Goal: Task Accomplishment & Management: Manage account settings

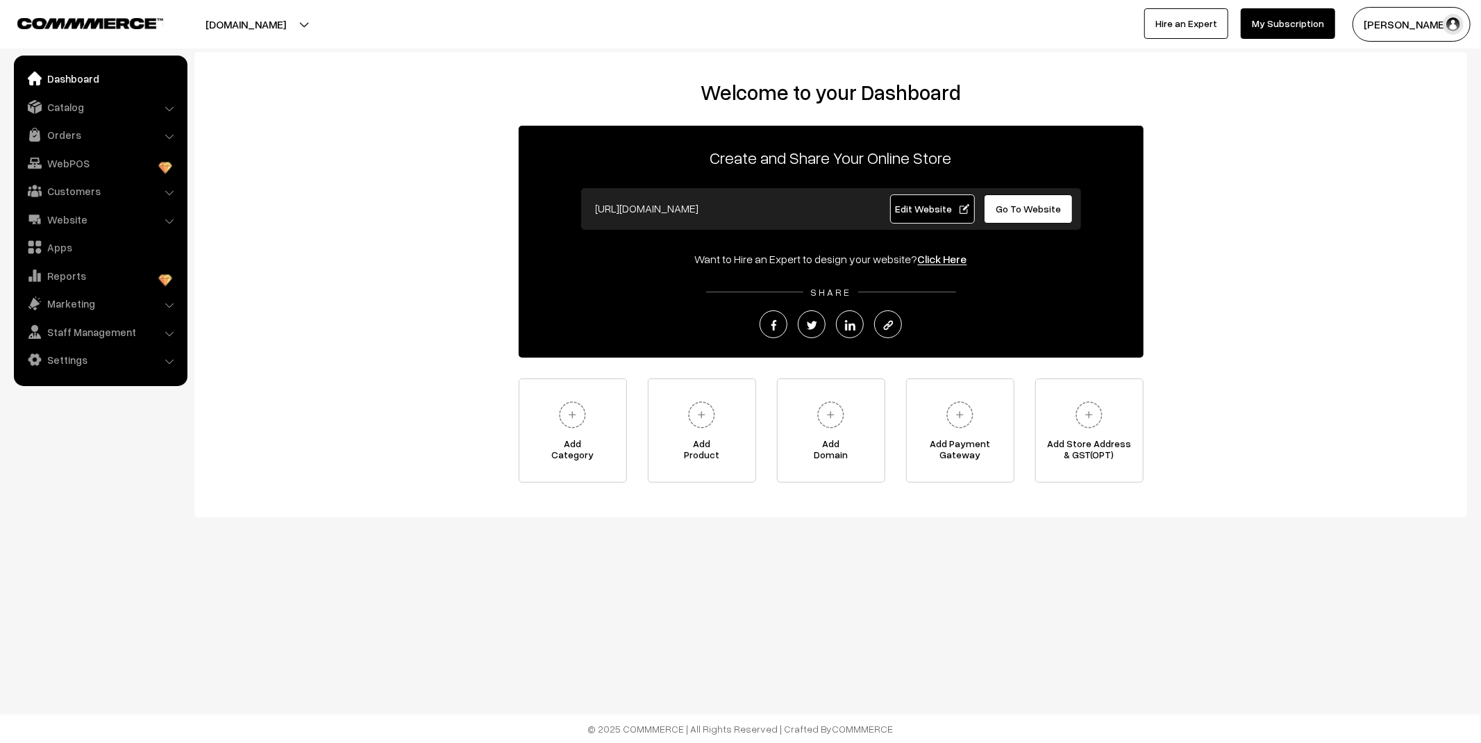
click at [74, 140] on link "Orders" at bounding box center [99, 134] width 165 height 25
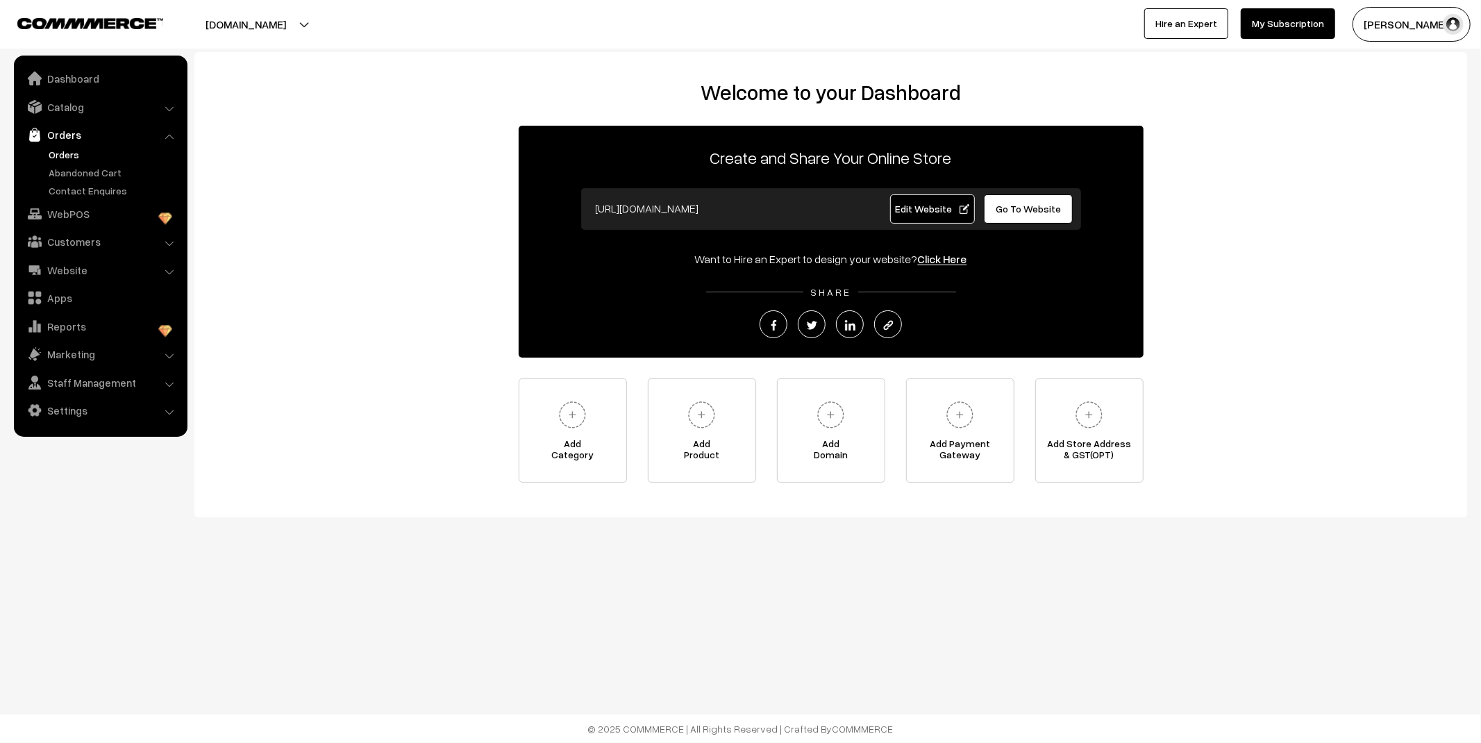
click at [74, 157] on link "Orders" at bounding box center [113, 154] width 137 height 15
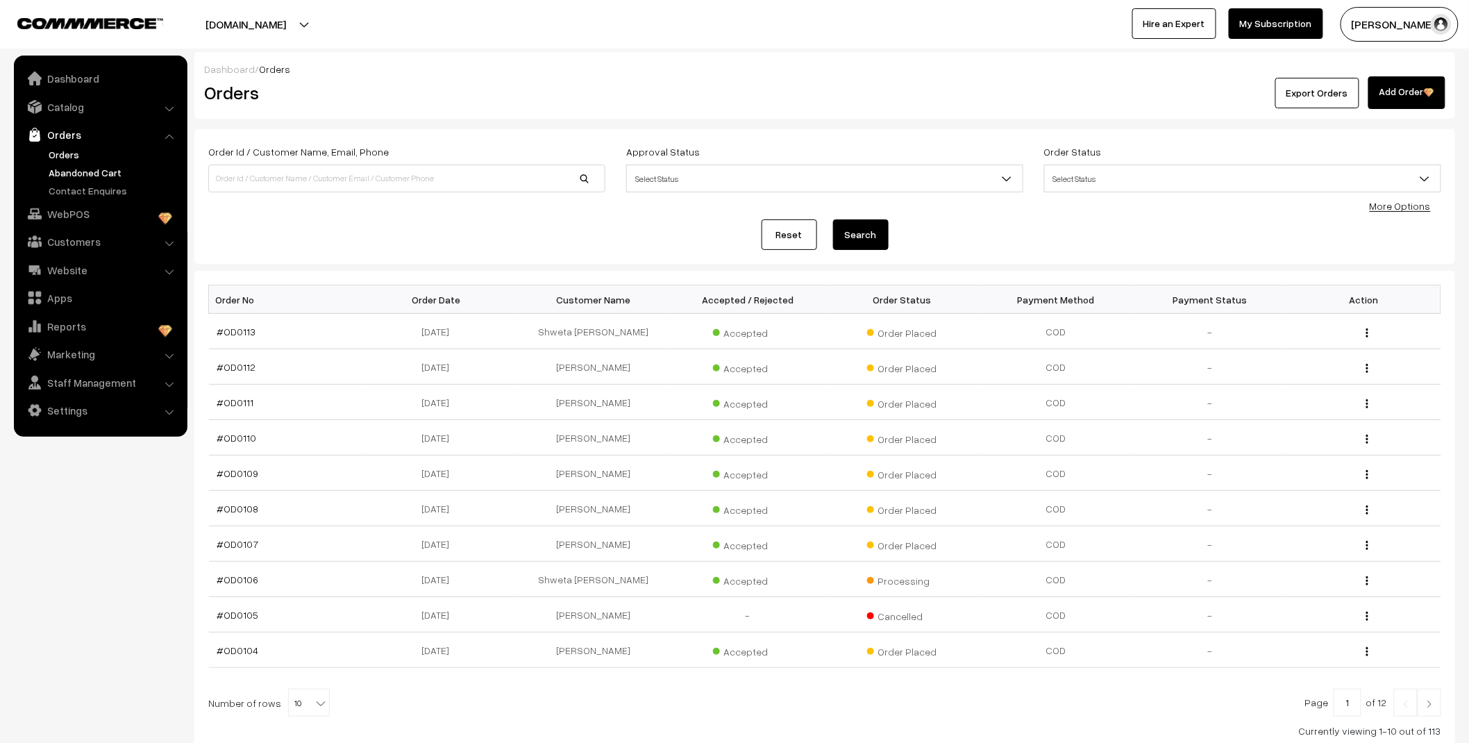
click at [81, 171] on link "Abandoned Cart" at bounding box center [113, 172] width 137 height 15
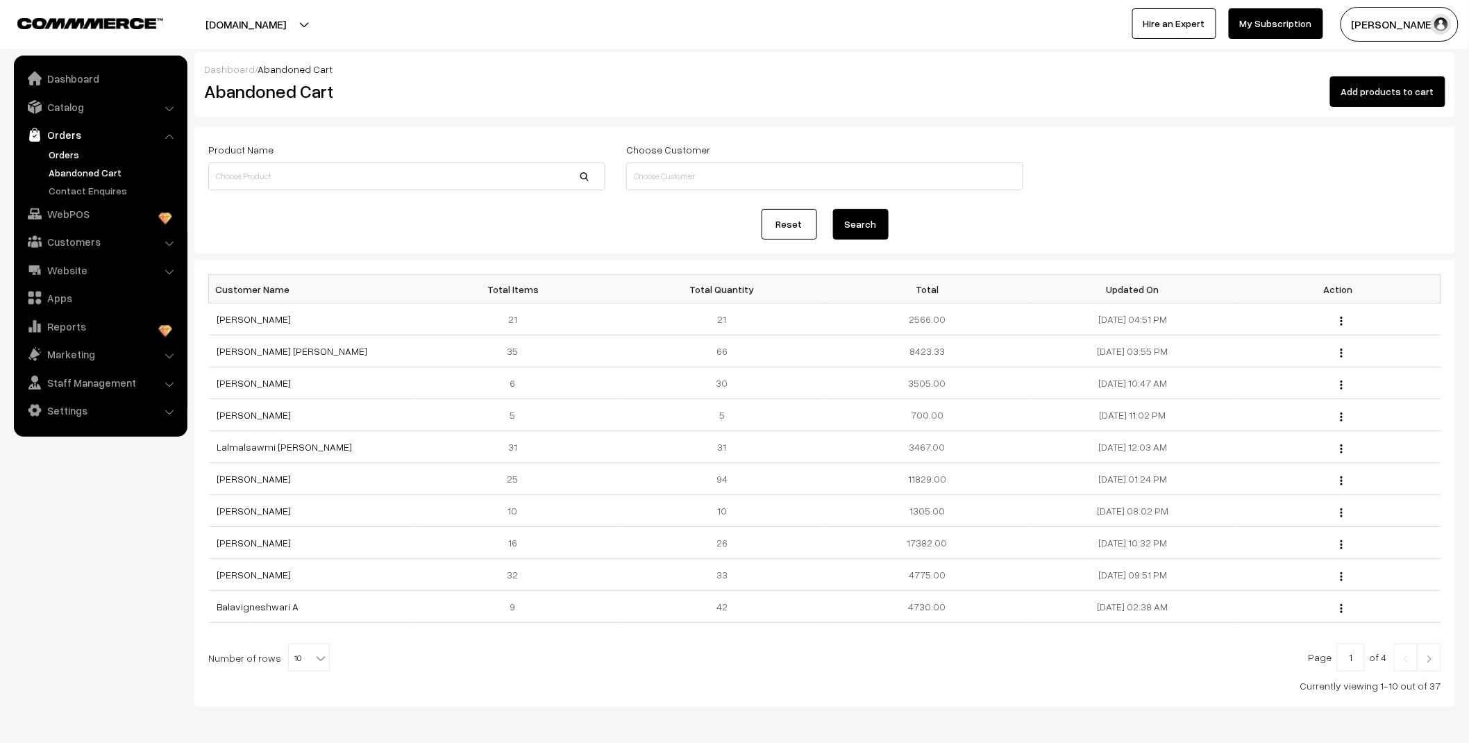
click at [75, 147] on link "Orders" at bounding box center [113, 154] width 137 height 15
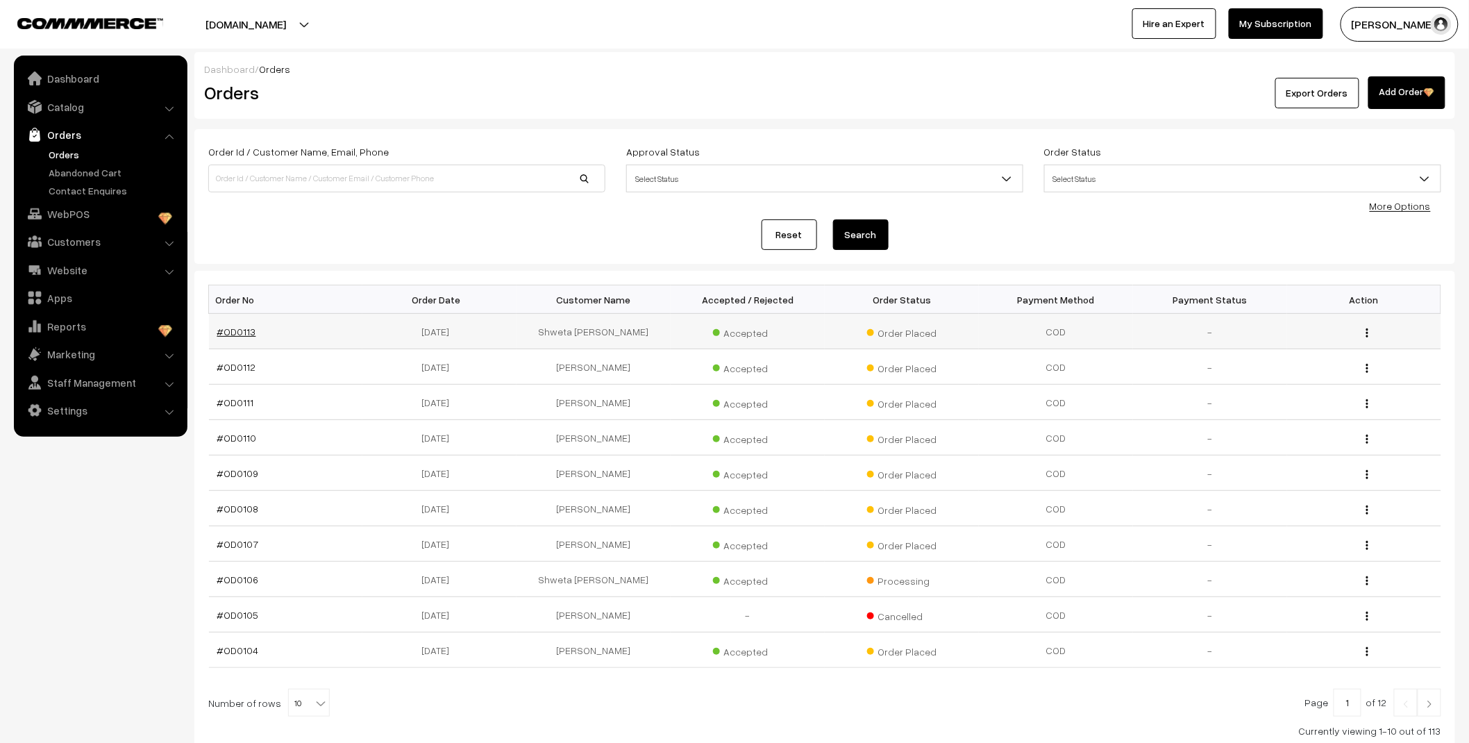
click at [244, 333] on link "#OD0113" at bounding box center [236, 332] width 39 height 12
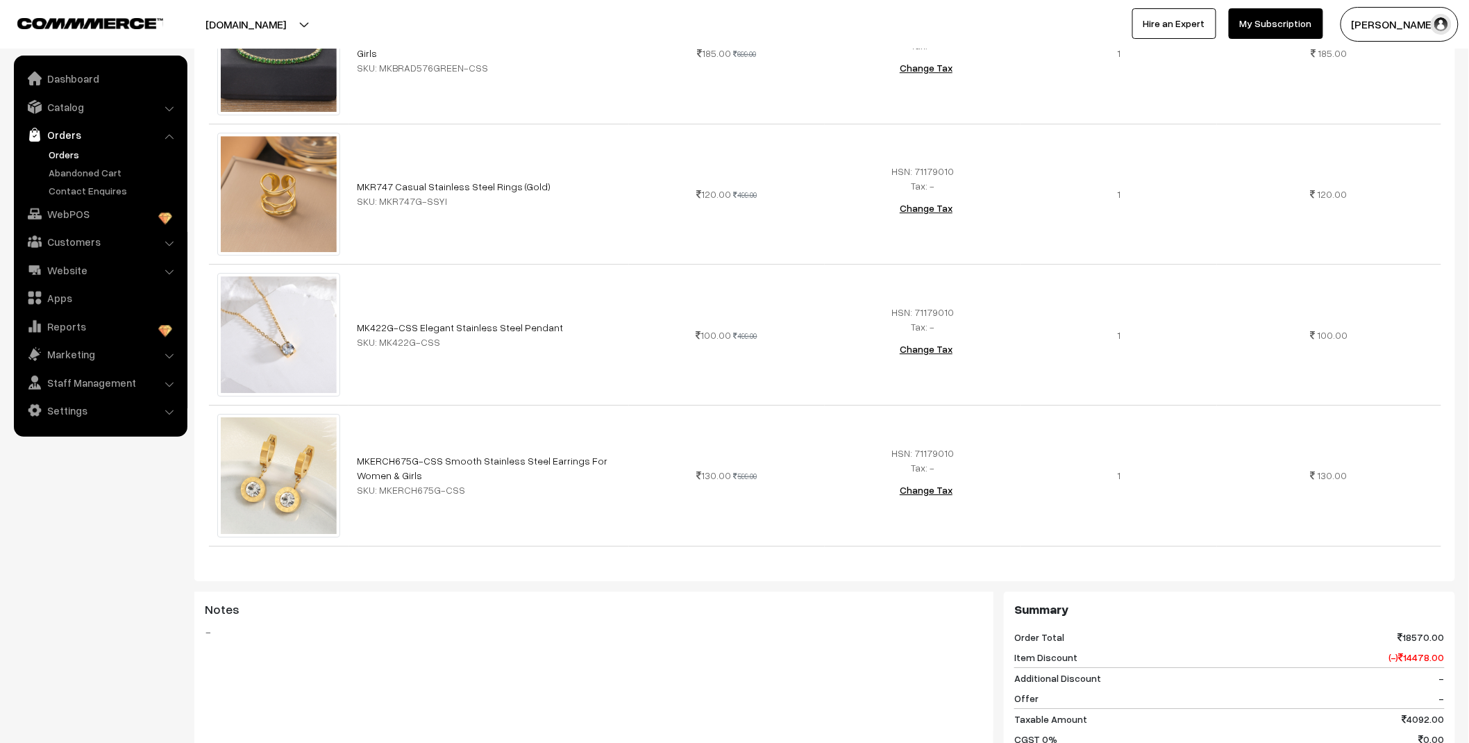
scroll to position [4239, 0]
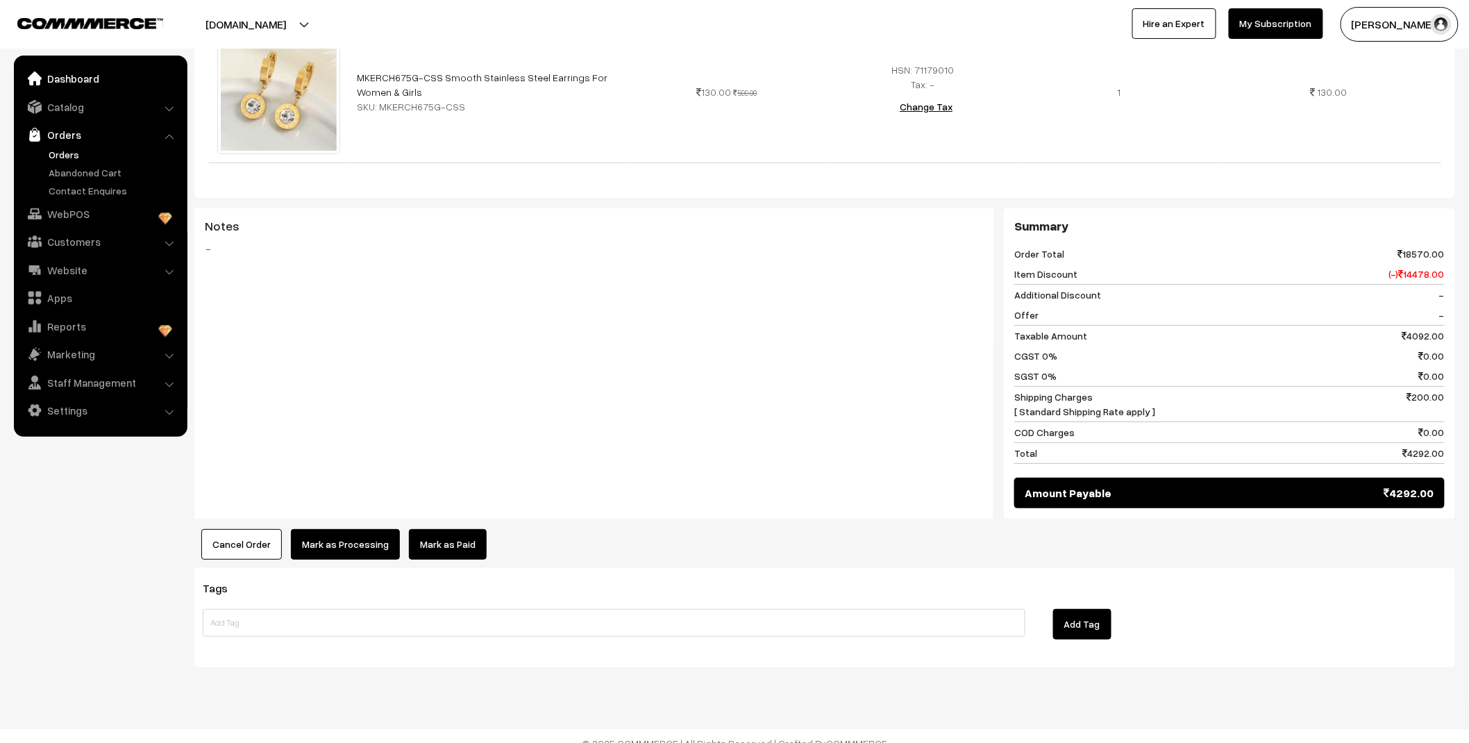
click at [74, 81] on link "Dashboard" at bounding box center [99, 78] width 165 height 25
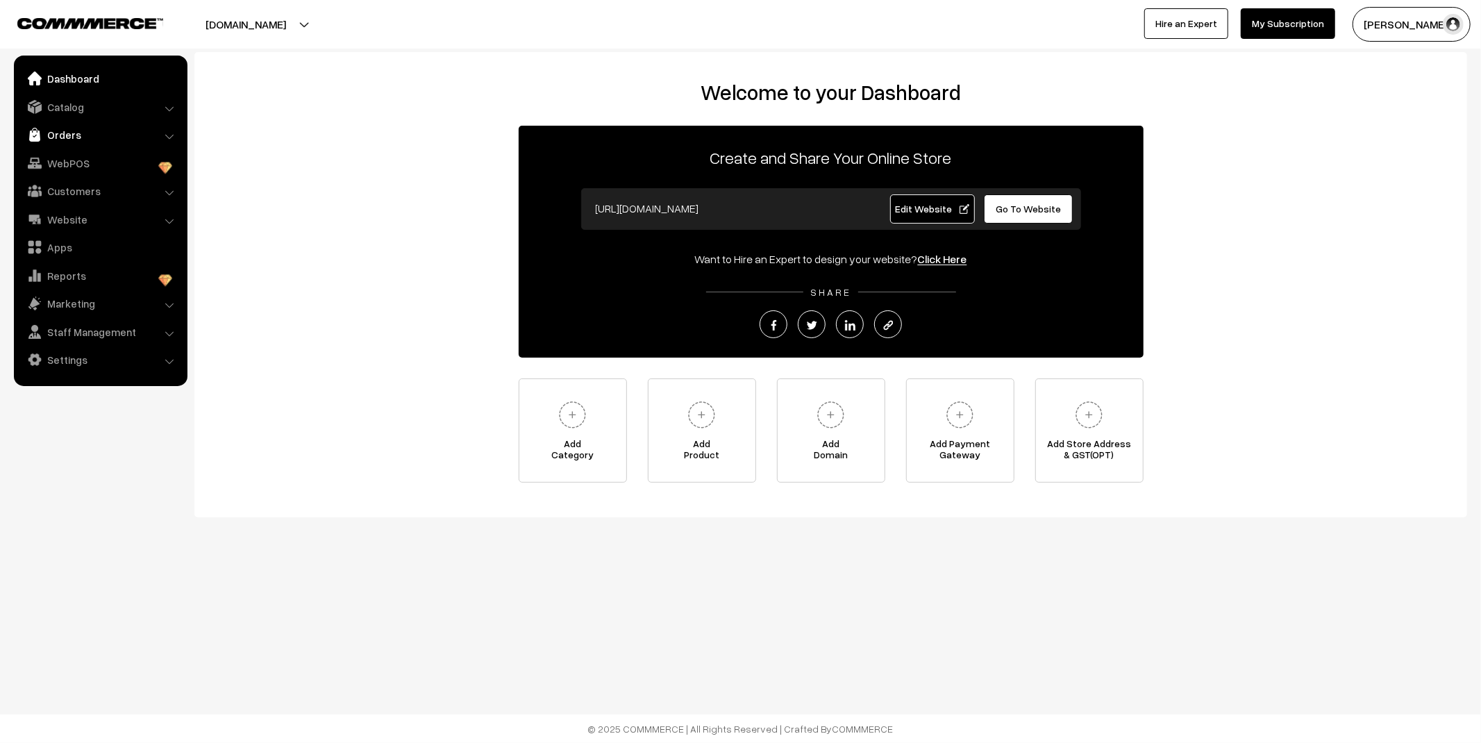
click at [106, 135] on link "Orders" at bounding box center [99, 134] width 165 height 25
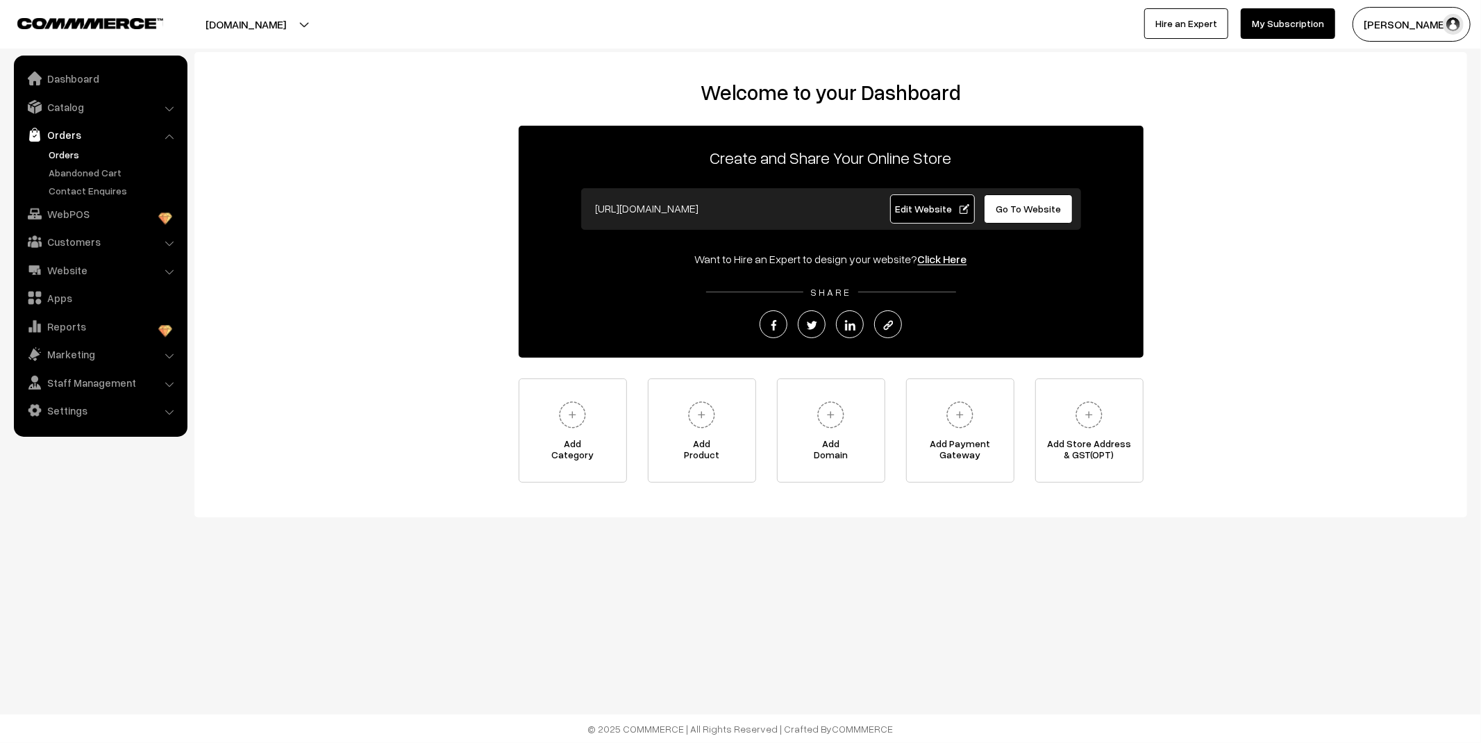
click at [66, 149] on link "Orders" at bounding box center [113, 154] width 137 height 15
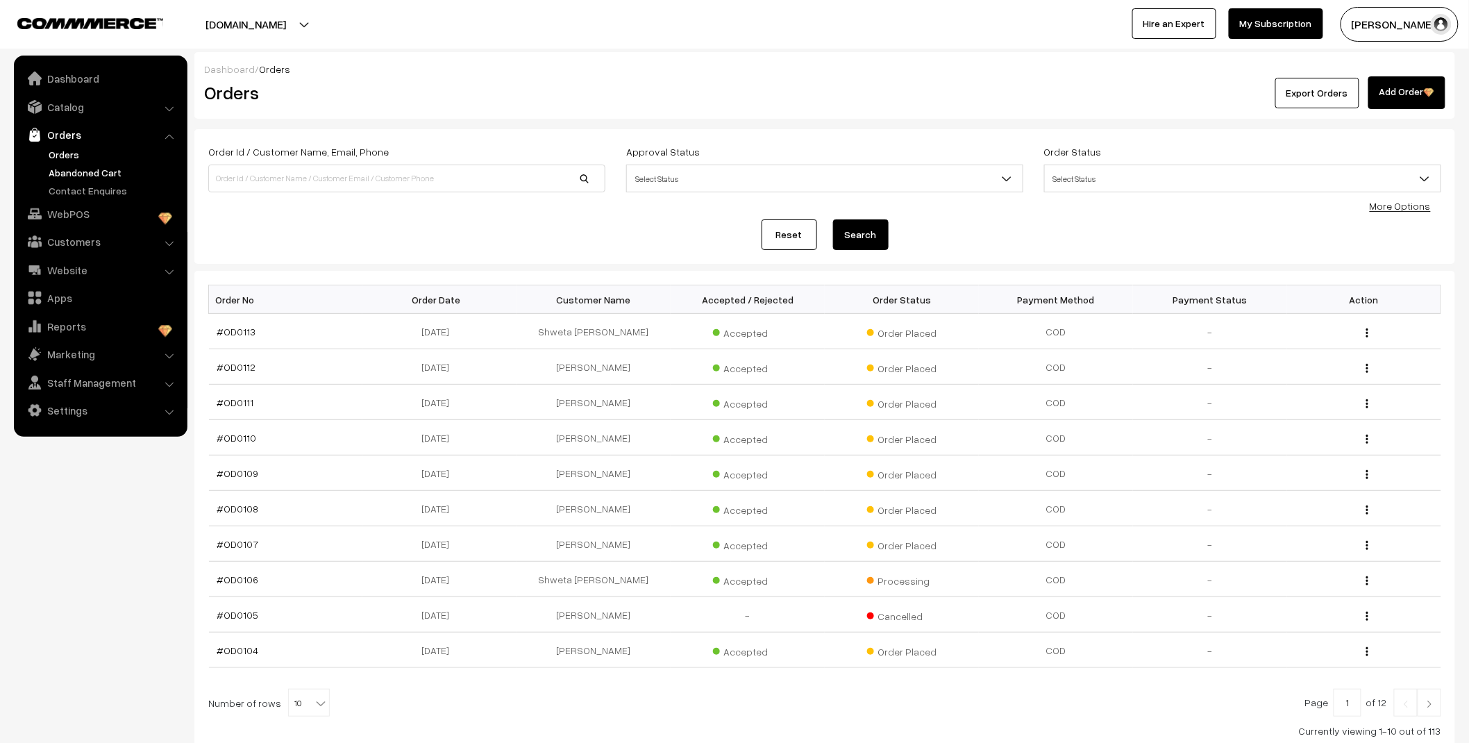
click at [81, 169] on link "Abandoned Cart" at bounding box center [113, 172] width 137 height 15
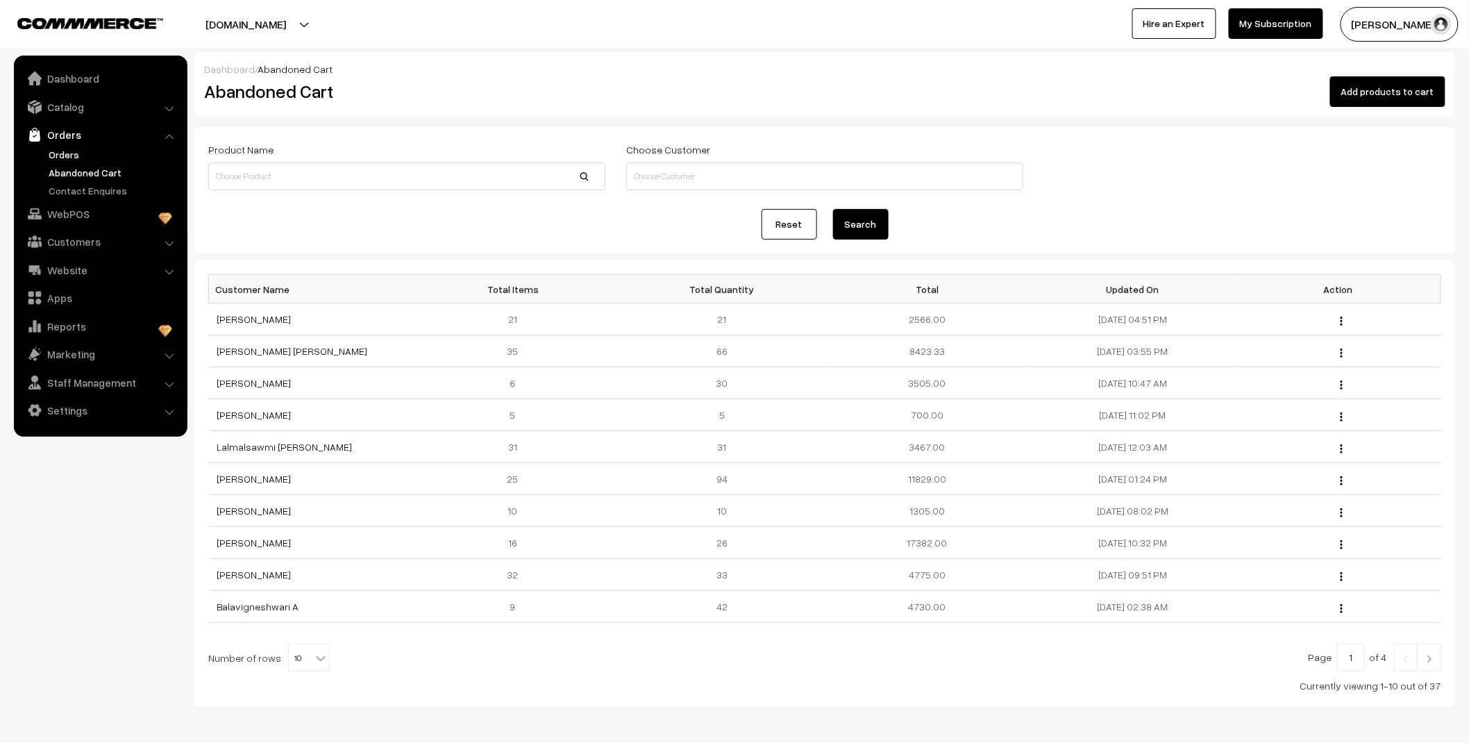
click at [73, 153] on link "Orders" at bounding box center [113, 154] width 137 height 15
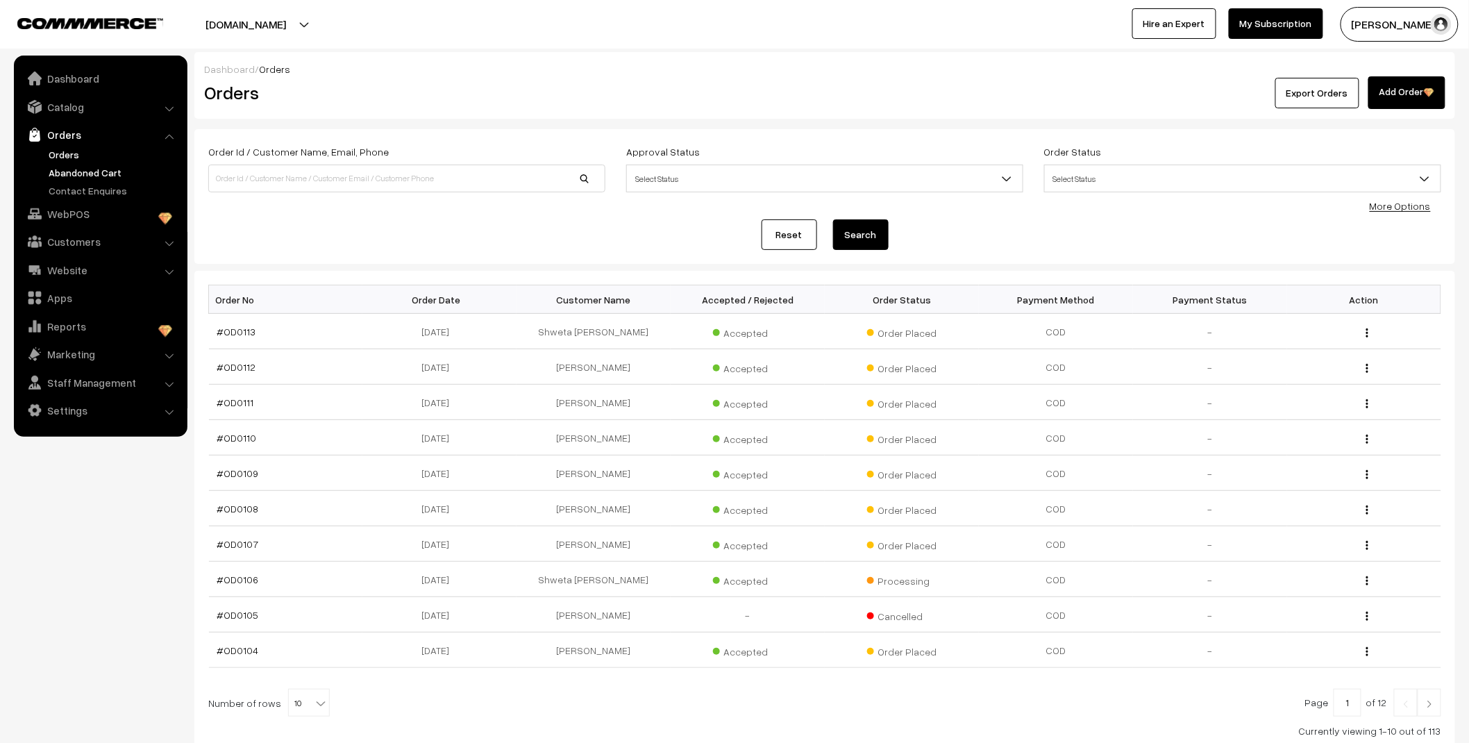
click at [81, 170] on link "Abandoned Cart" at bounding box center [113, 172] width 137 height 15
